Goal: Find specific page/section: Find specific page/section

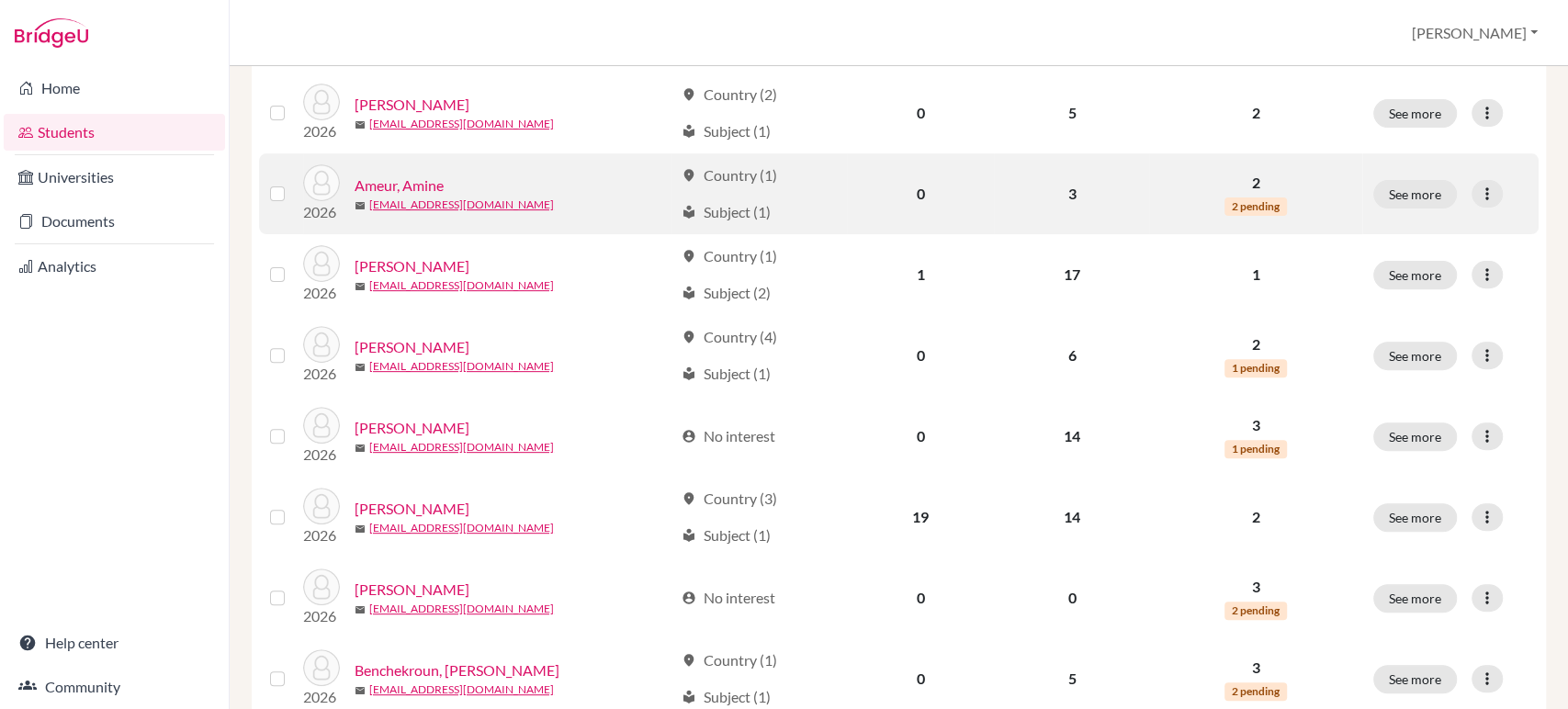
scroll to position [371, 0]
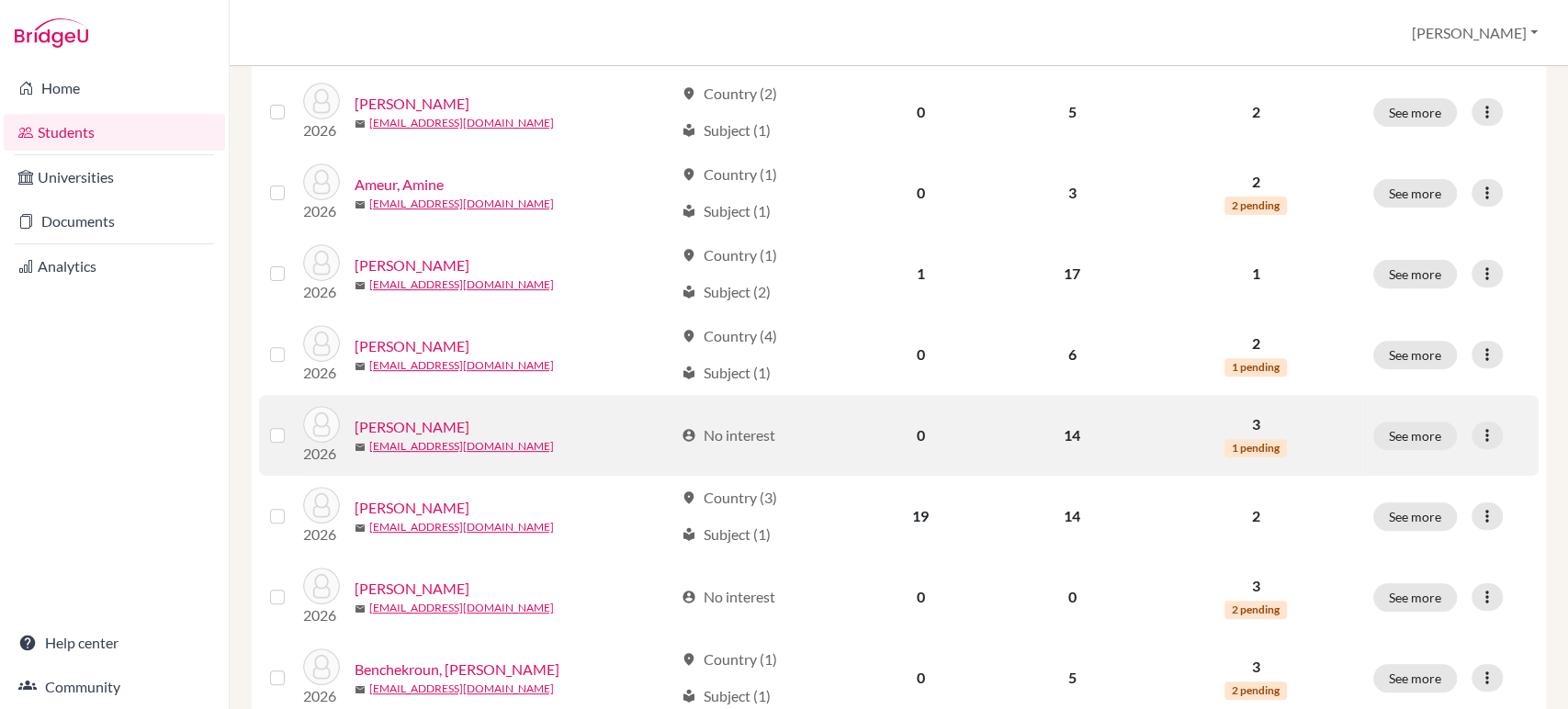
click at [439, 433] on link "[PERSON_NAME]" at bounding box center [412, 427] width 115 height 22
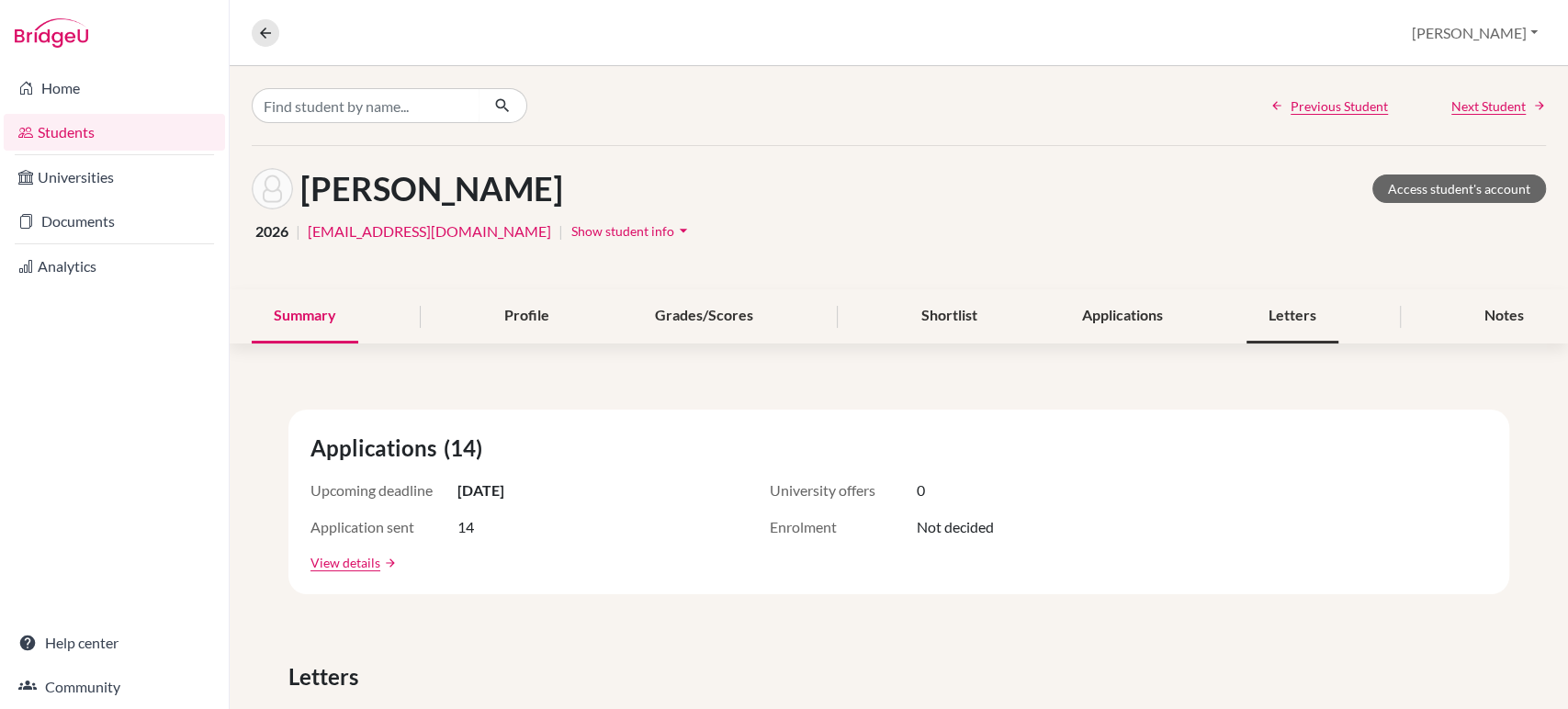
click at [1300, 316] on div "Letters" at bounding box center [1292, 316] width 92 height 55
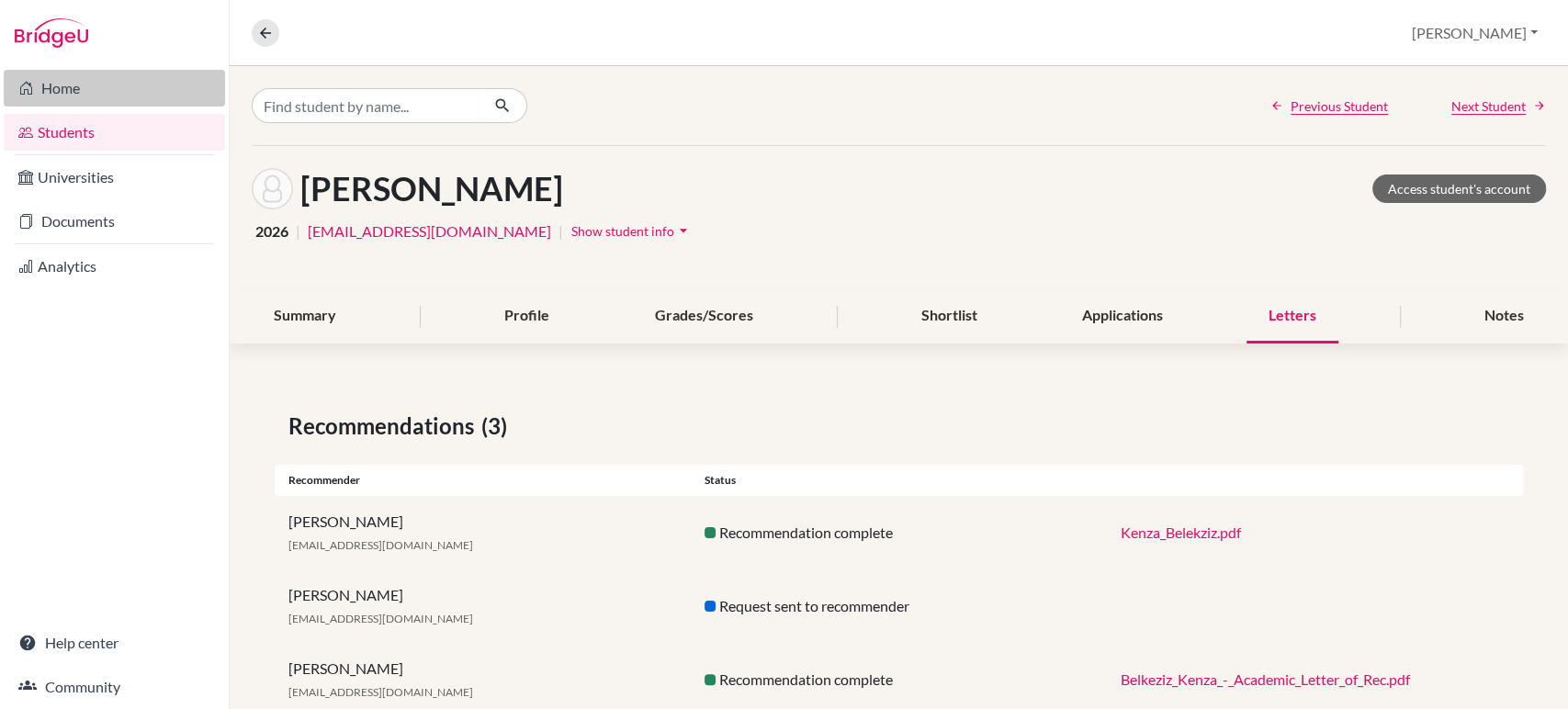
click at [98, 80] on link "Home" at bounding box center [114, 88] width 221 height 36
